Goal: Information Seeking & Learning: Learn about a topic

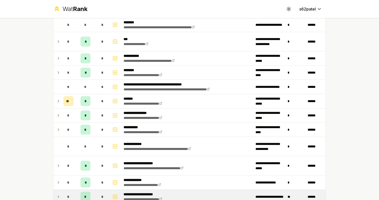
scroll to position [301, 0]
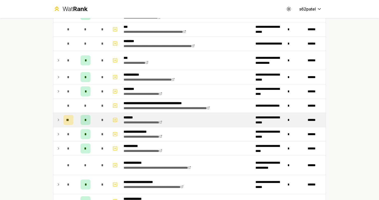
click at [59, 116] on td at bounding box center [57, 120] width 8 height 14
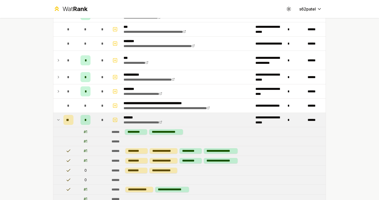
click at [59, 116] on td at bounding box center [57, 120] width 8 height 14
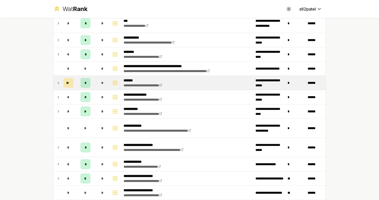
scroll to position [340, 0]
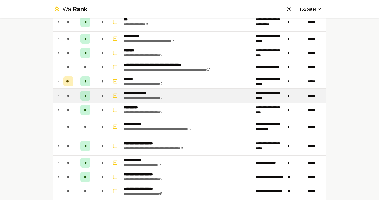
click at [61, 98] on td "*" at bounding box center [68, 96] width 14 height 14
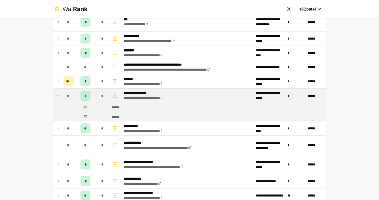
click at [61, 98] on td "*" at bounding box center [68, 96] width 14 height 14
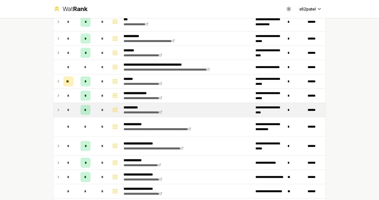
click at [59, 107] on td at bounding box center [57, 110] width 8 height 14
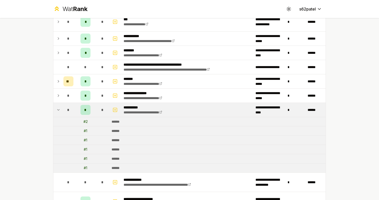
click at [59, 107] on td at bounding box center [57, 110] width 8 height 14
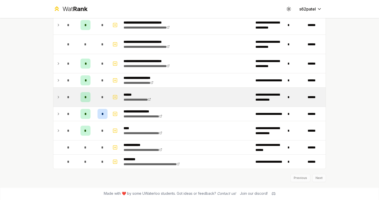
scroll to position [542, 0]
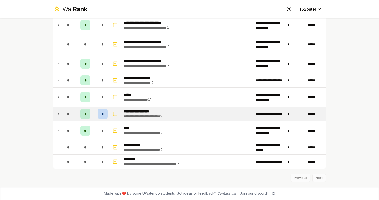
click at [60, 114] on icon at bounding box center [58, 114] width 4 height 6
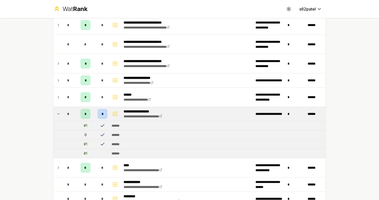
click at [60, 114] on icon at bounding box center [58, 114] width 4 height 6
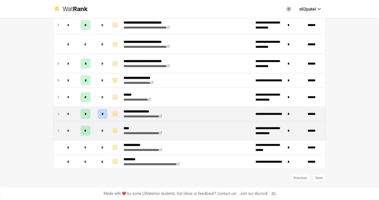
click at [60, 131] on icon at bounding box center [58, 131] width 4 height 6
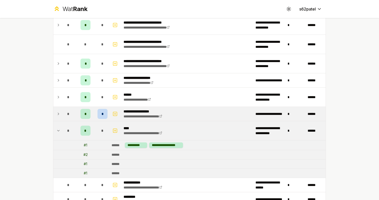
click at [60, 131] on icon at bounding box center [58, 131] width 4 height 6
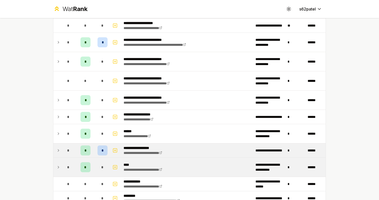
scroll to position [462, 0]
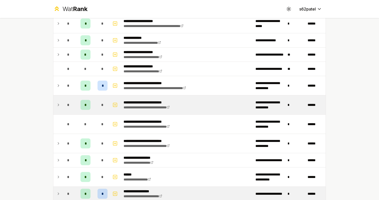
click at [70, 106] on div "*" at bounding box center [68, 105] width 10 height 10
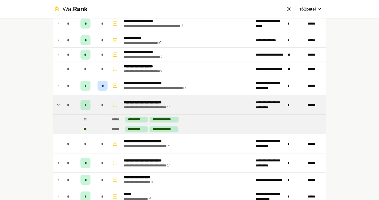
click at [70, 106] on div "*" at bounding box center [68, 105] width 10 height 10
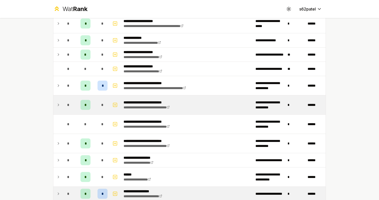
click at [62, 98] on td "*" at bounding box center [68, 105] width 14 height 19
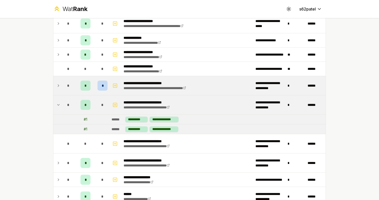
click at [62, 90] on td "*" at bounding box center [68, 85] width 14 height 19
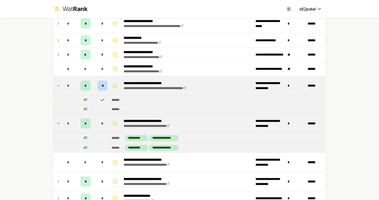
click at [62, 90] on td "*" at bounding box center [68, 85] width 14 height 19
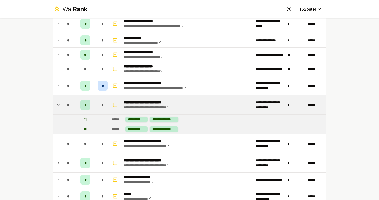
click at [63, 106] on td "*" at bounding box center [68, 105] width 14 height 19
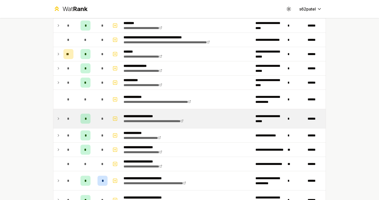
scroll to position [364, 0]
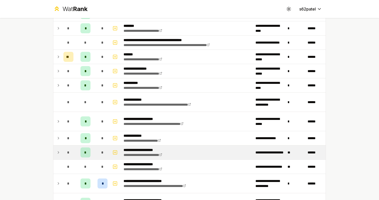
click at [58, 157] on td at bounding box center [57, 153] width 8 height 14
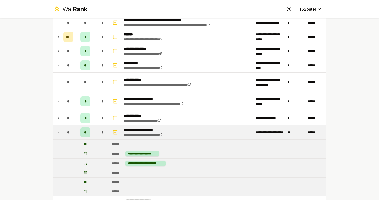
scroll to position [460, 0]
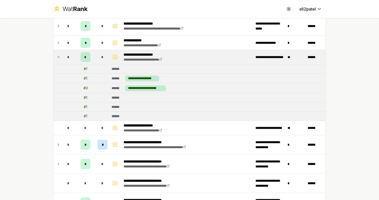
click at [59, 96] on td at bounding box center [57, 97] width 8 height 9
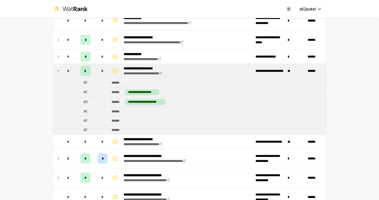
scroll to position [445, 0]
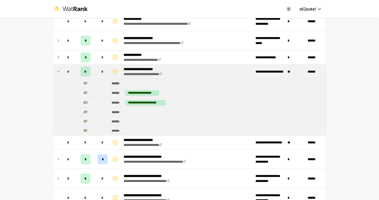
click at [61, 73] on td at bounding box center [57, 72] width 8 height 14
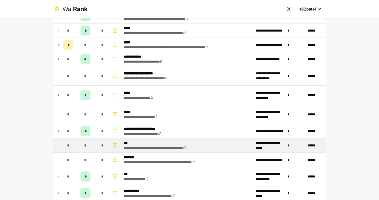
scroll to position [127, 0]
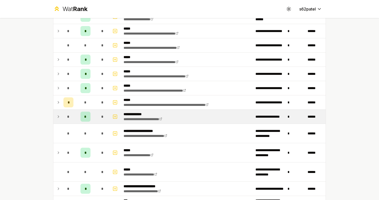
click at [79, 115] on td "*" at bounding box center [85, 117] width 20 height 14
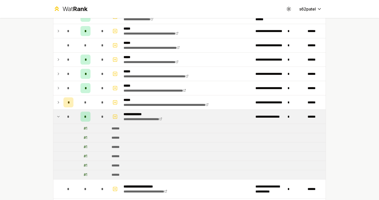
click at [79, 115] on td "*" at bounding box center [85, 117] width 20 height 14
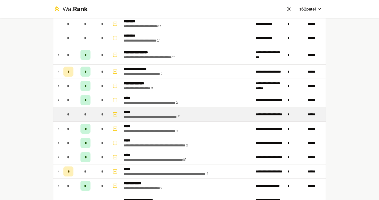
scroll to position [53, 0]
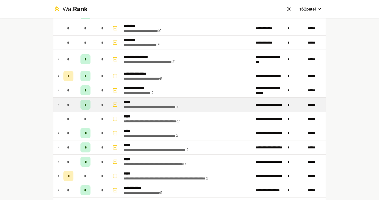
click at [75, 98] on td "*" at bounding box center [68, 105] width 14 height 14
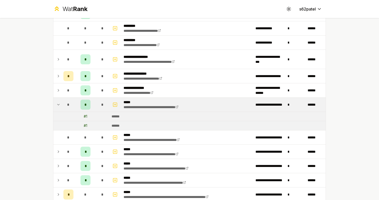
click at [75, 98] on td "*" at bounding box center [85, 105] width 20 height 14
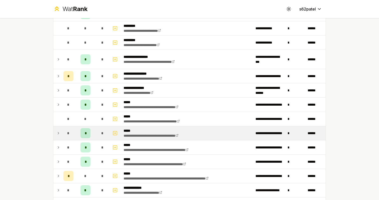
click at [75, 131] on td "*" at bounding box center [68, 133] width 14 height 14
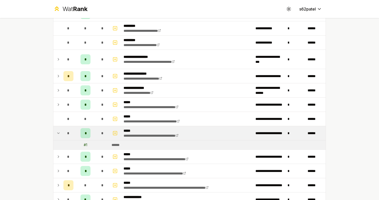
click at [75, 131] on td "*" at bounding box center [68, 133] width 14 height 14
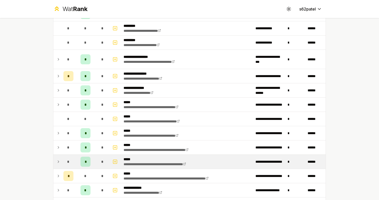
click at [74, 155] on td "*" at bounding box center [68, 162] width 14 height 14
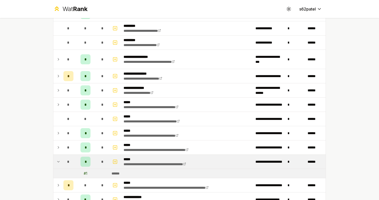
click at [74, 155] on td "*" at bounding box center [68, 162] width 14 height 14
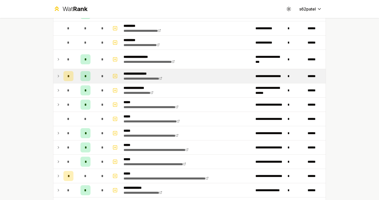
click at [84, 75] on div "*" at bounding box center [86, 76] width 10 height 10
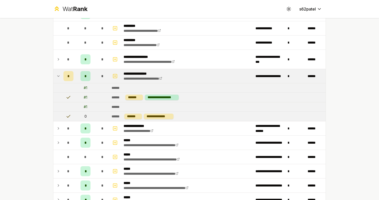
click at [84, 75] on div "*" at bounding box center [86, 76] width 10 height 10
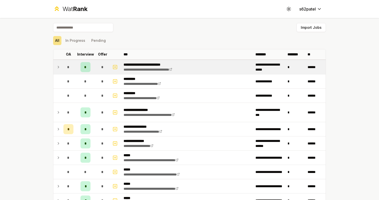
scroll to position [0, 0]
click at [84, 74] on tr "**********" at bounding box center [189, 67] width 272 height 15
